Goal: Navigation & Orientation: Find specific page/section

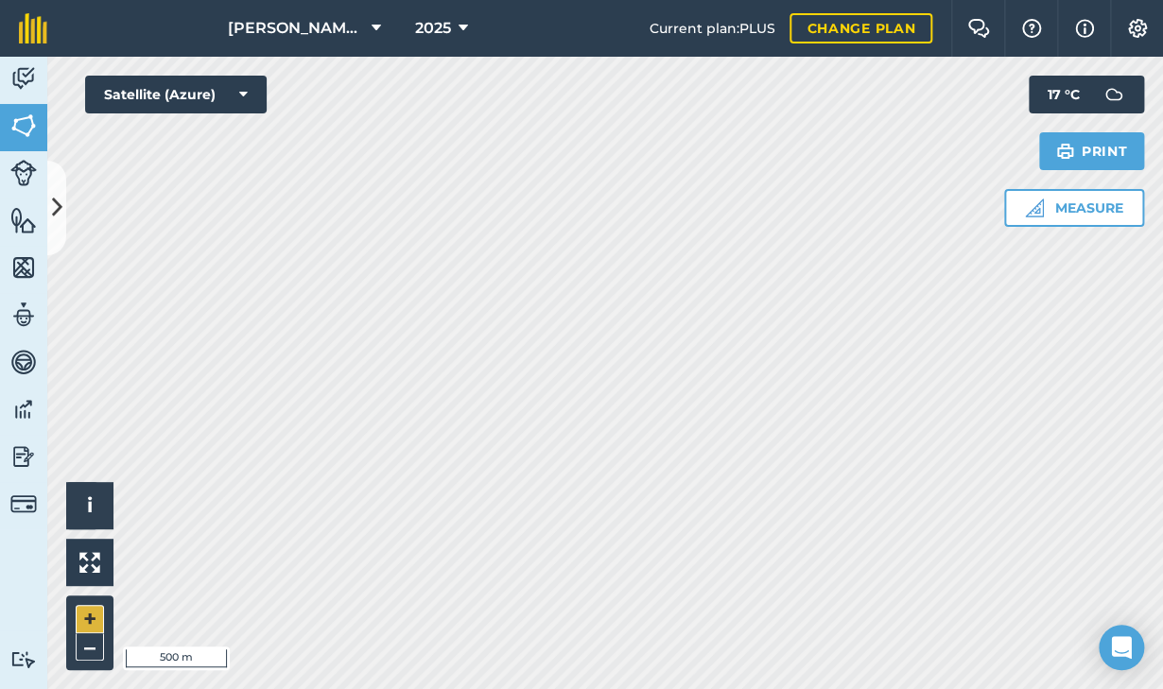
click at [95, 608] on button "+" at bounding box center [90, 619] width 28 height 28
click at [95, 619] on button "+" at bounding box center [90, 619] width 28 height 28
click at [87, 615] on button "+" at bounding box center [90, 619] width 28 height 28
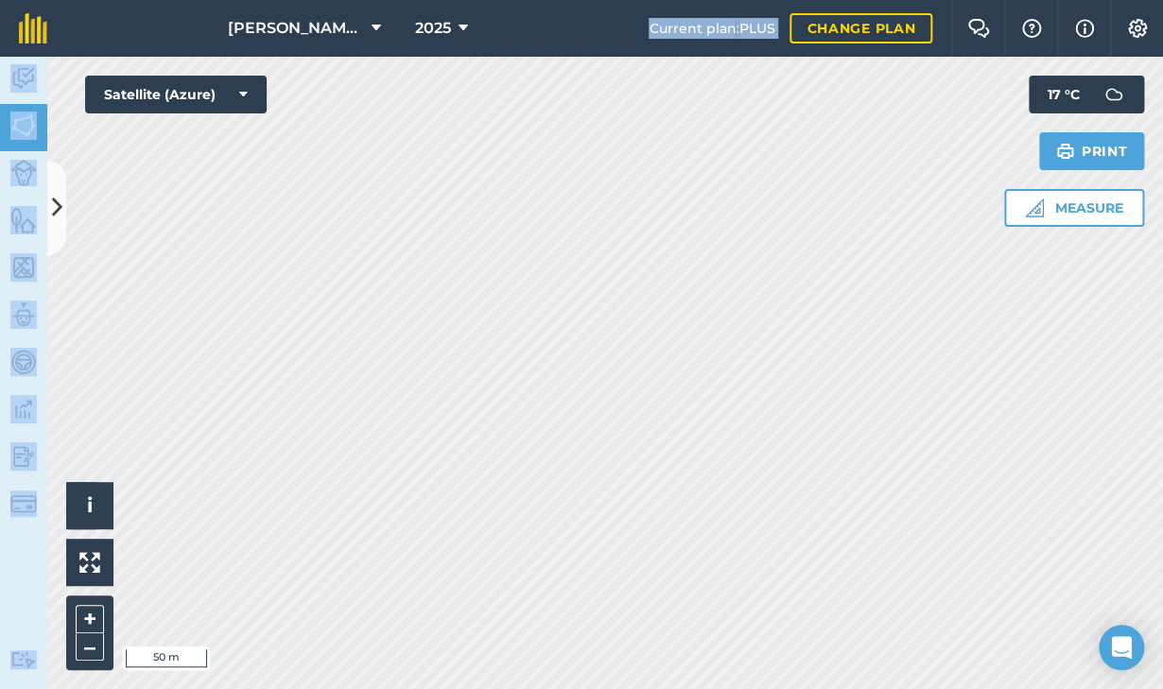
click at [408, 400] on div "[PERSON_NAME] Farm 2025 Current plan : PLUS Change plan Farm Chat Help Info Set…" at bounding box center [581, 344] width 1163 height 689
click at [81, 642] on button "–" at bounding box center [90, 646] width 28 height 27
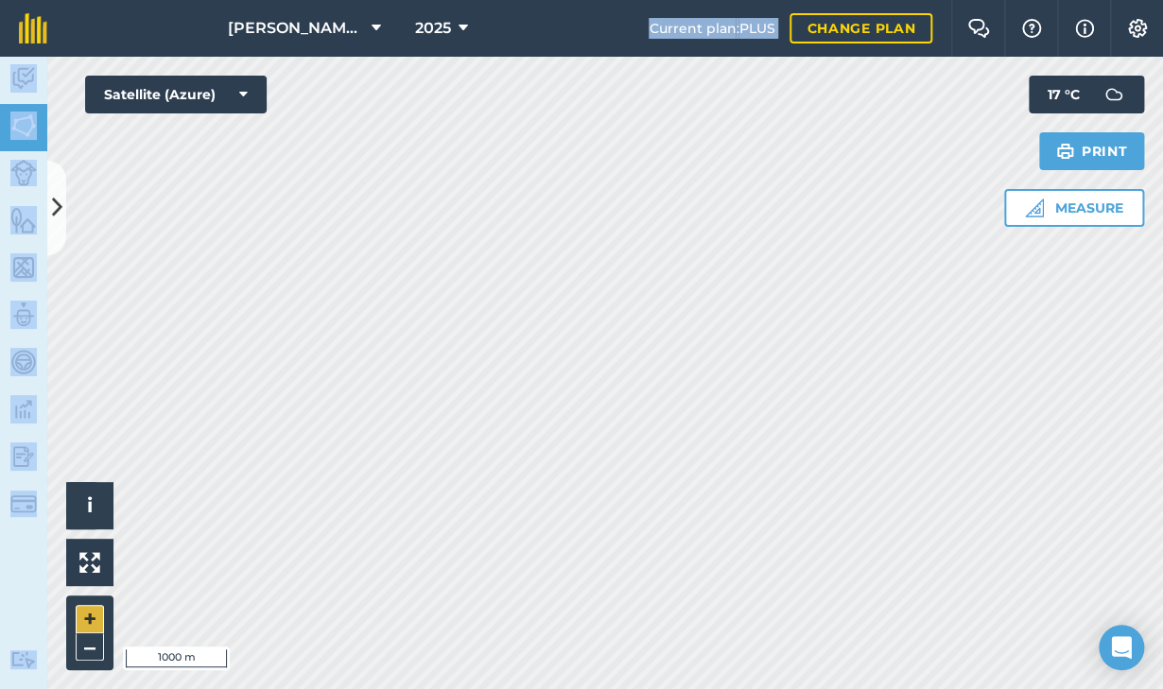
click at [81, 624] on button "+" at bounding box center [90, 619] width 28 height 28
click at [457, 0] on html "[PERSON_NAME] Farm 2025 Current plan : PLUS Change plan Farm Chat Help Info Set…" at bounding box center [581, 344] width 1163 height 689
